Goal: Information Seeking & Learning: Find specific fact

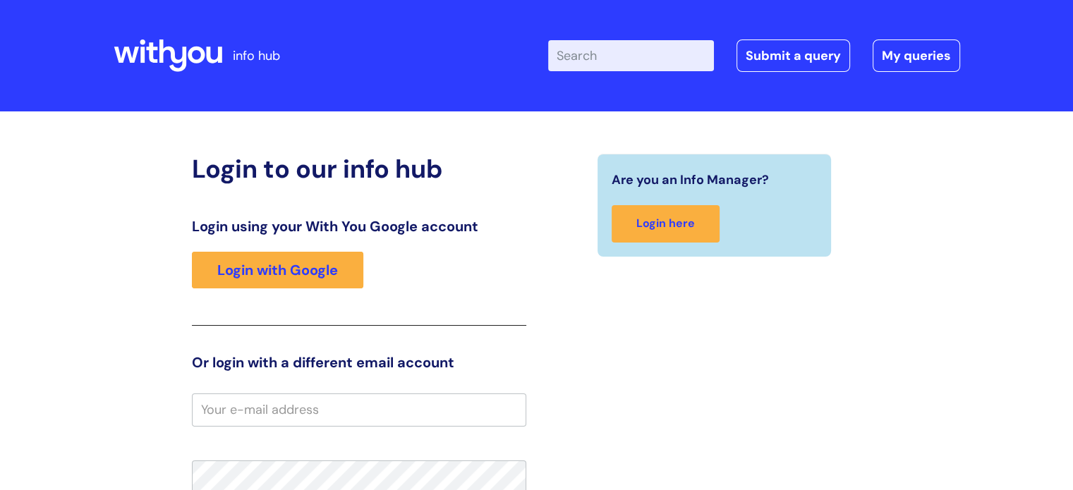
click at [615, 58] on input "Enter your search term here..." at bounding box center [631, 55] width 166 height 31
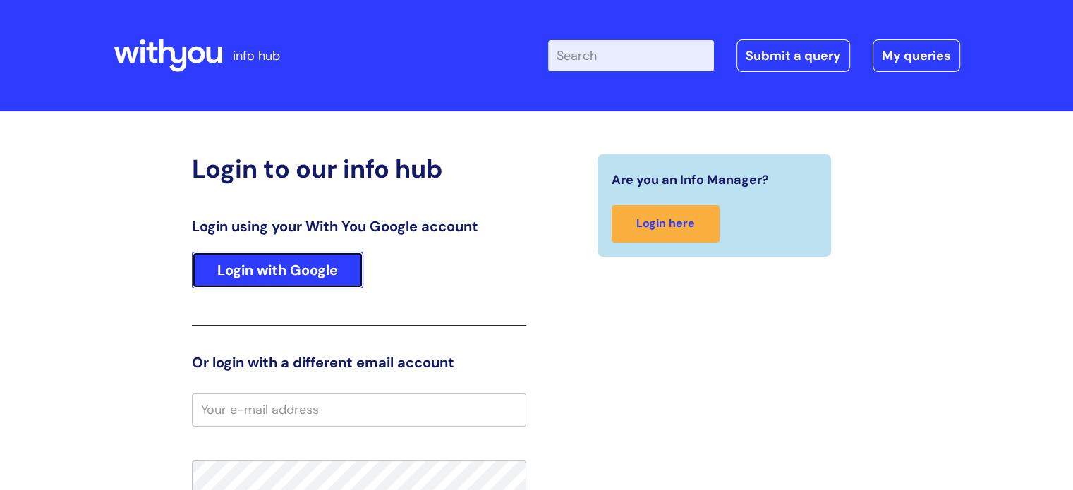
click at [250, 276] on link "Login with Google" at bounding box center [277, 270] width 171 height 37
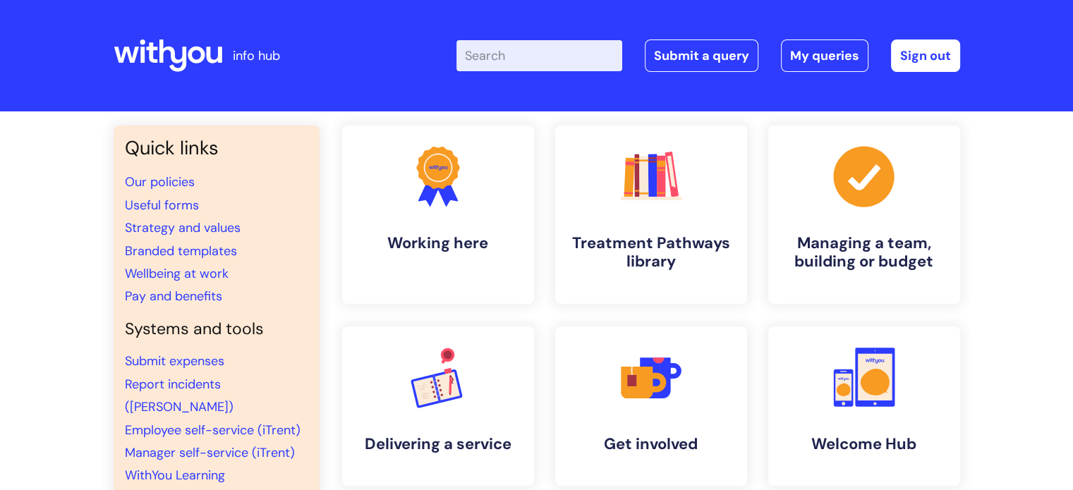
click at [506, 53] on input "Enter your search term here..." at bounding box center [539, 55] width 166 height 31
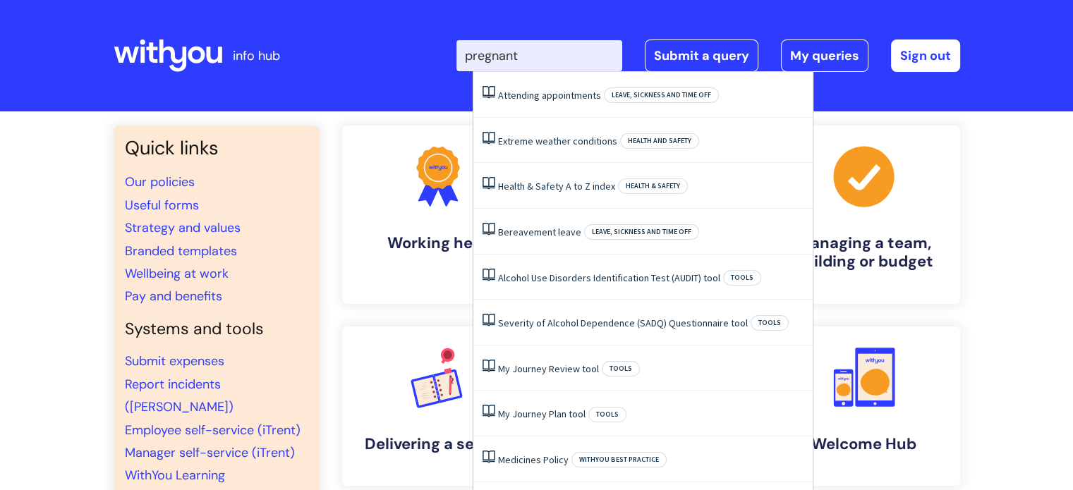
type input "pregnant"
click button "Search" at bounding box center [0, 0] width 0 height 0
